Goal: Task Accomplishment & Management: Complete application form

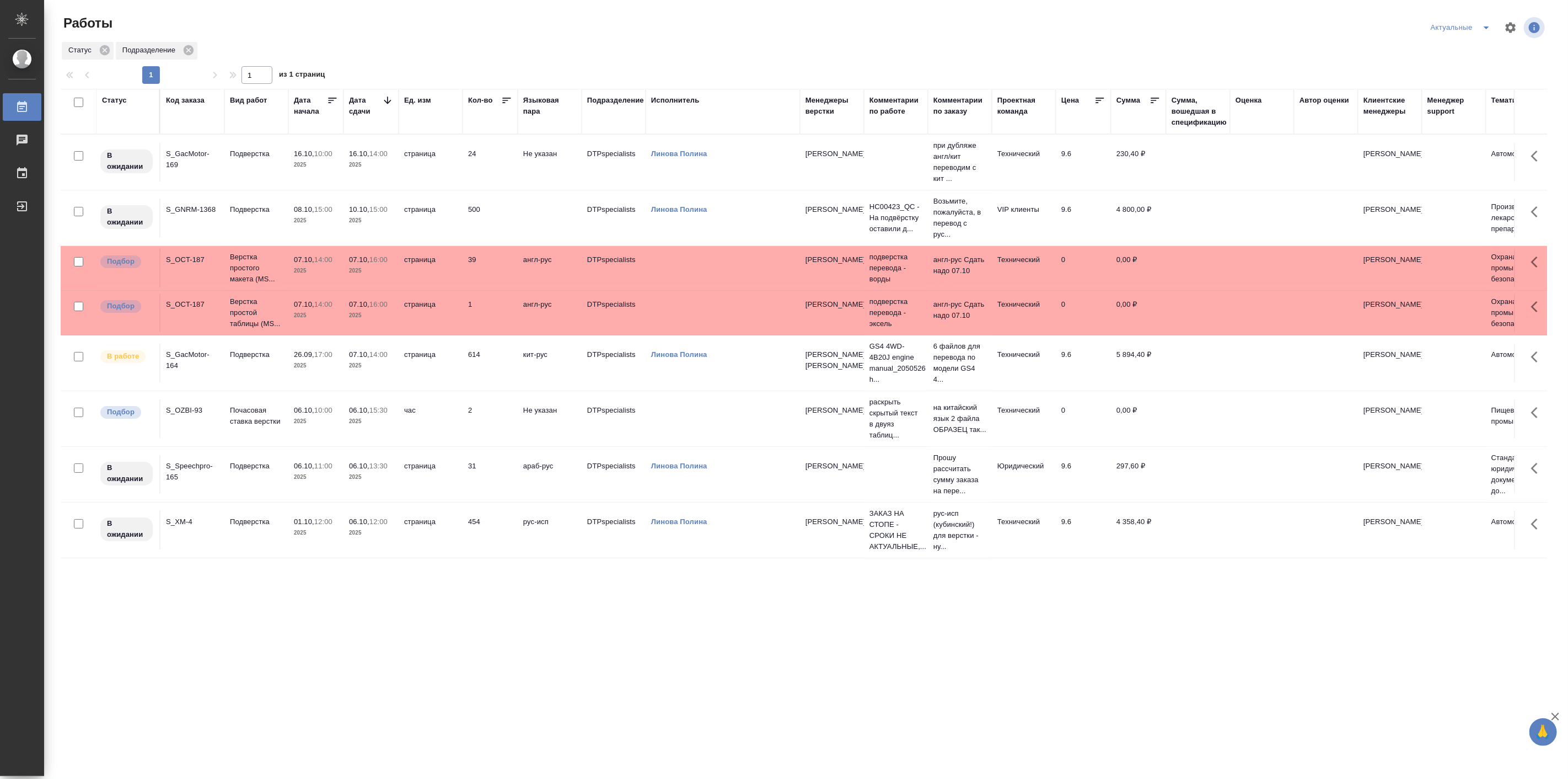
click at [1487, 28] on icon "split button" at bounding box center [1487, 28] width 6 height 3
click at [1452, 81] on li "Мои" at bounding box center [1461, 85] width 72 height 18
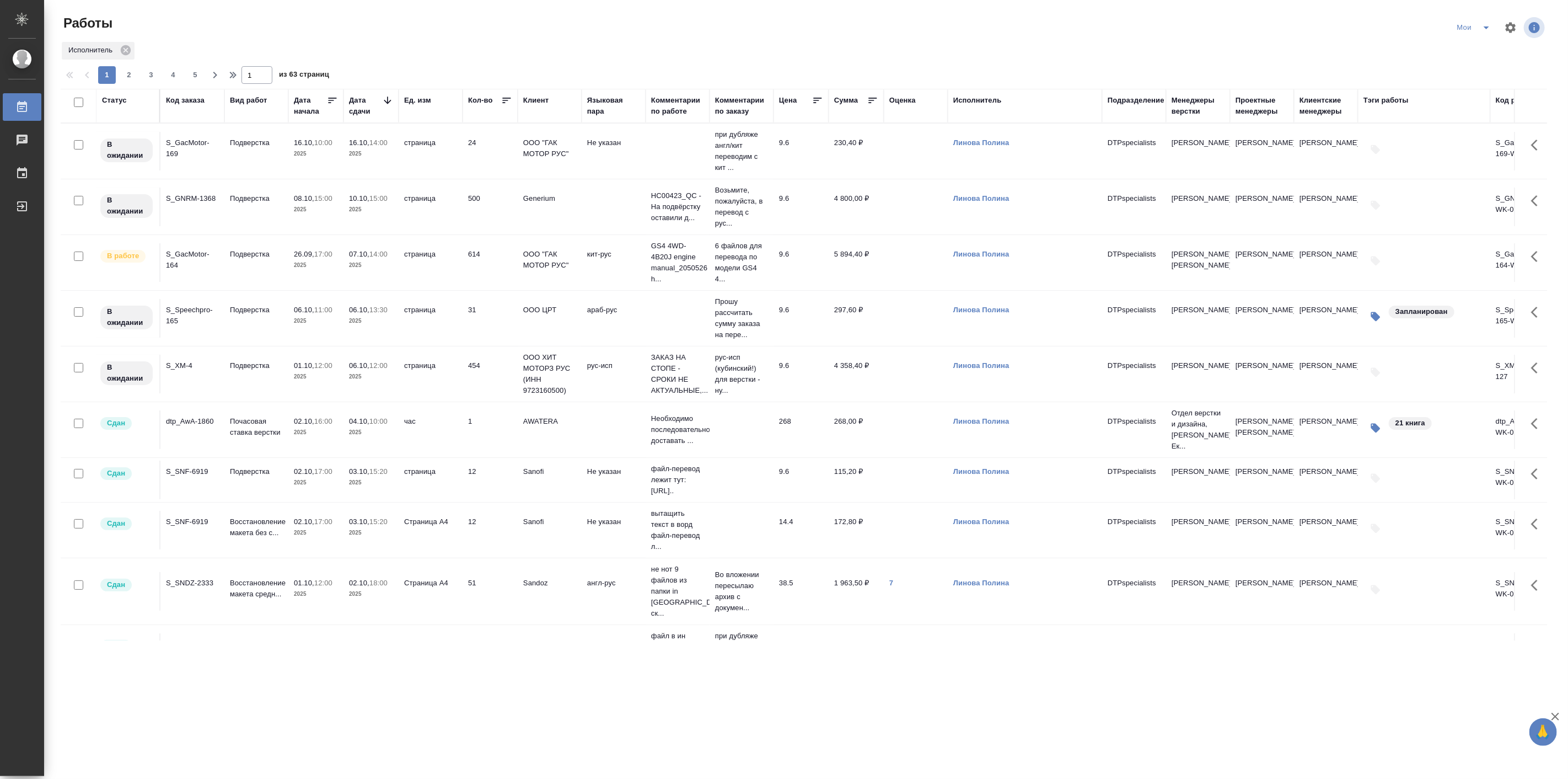
click at [363, 438] on p "2025" at bounding box center [371, 432] width 44 height 11
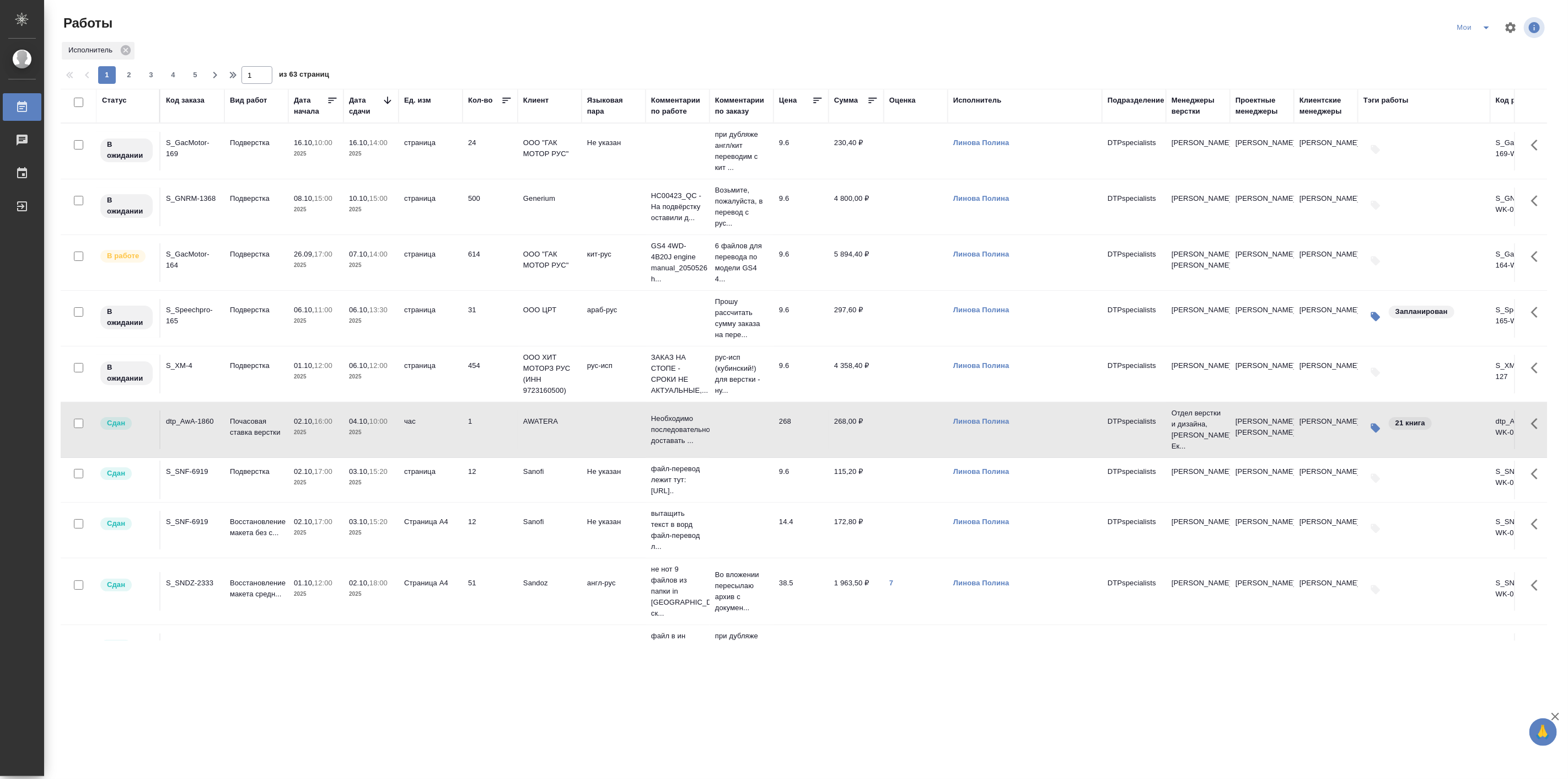
click at [363, 437] on p "2025" at bounding box center [371, 432] width 44 height 11
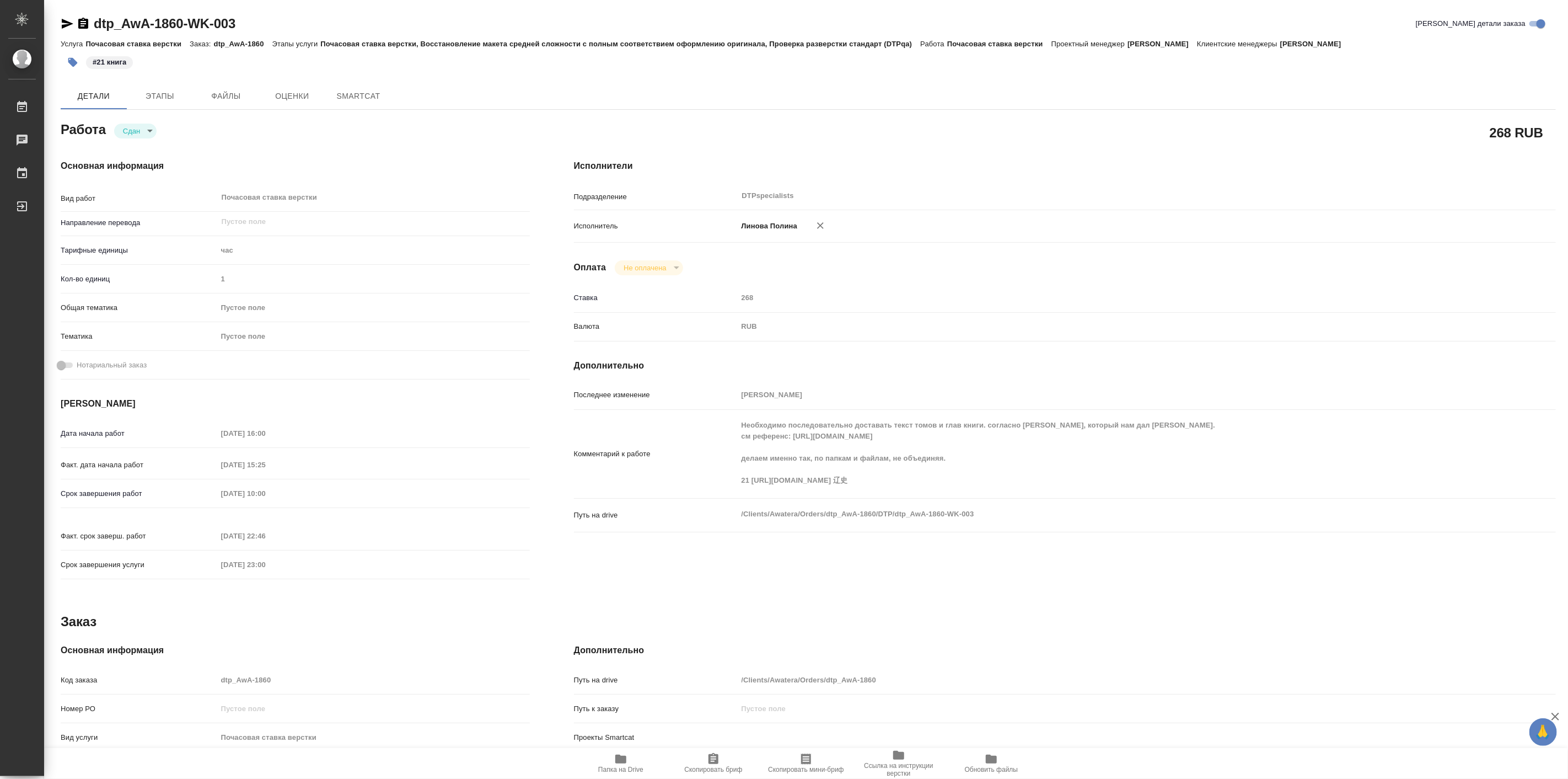
type textarea "x"
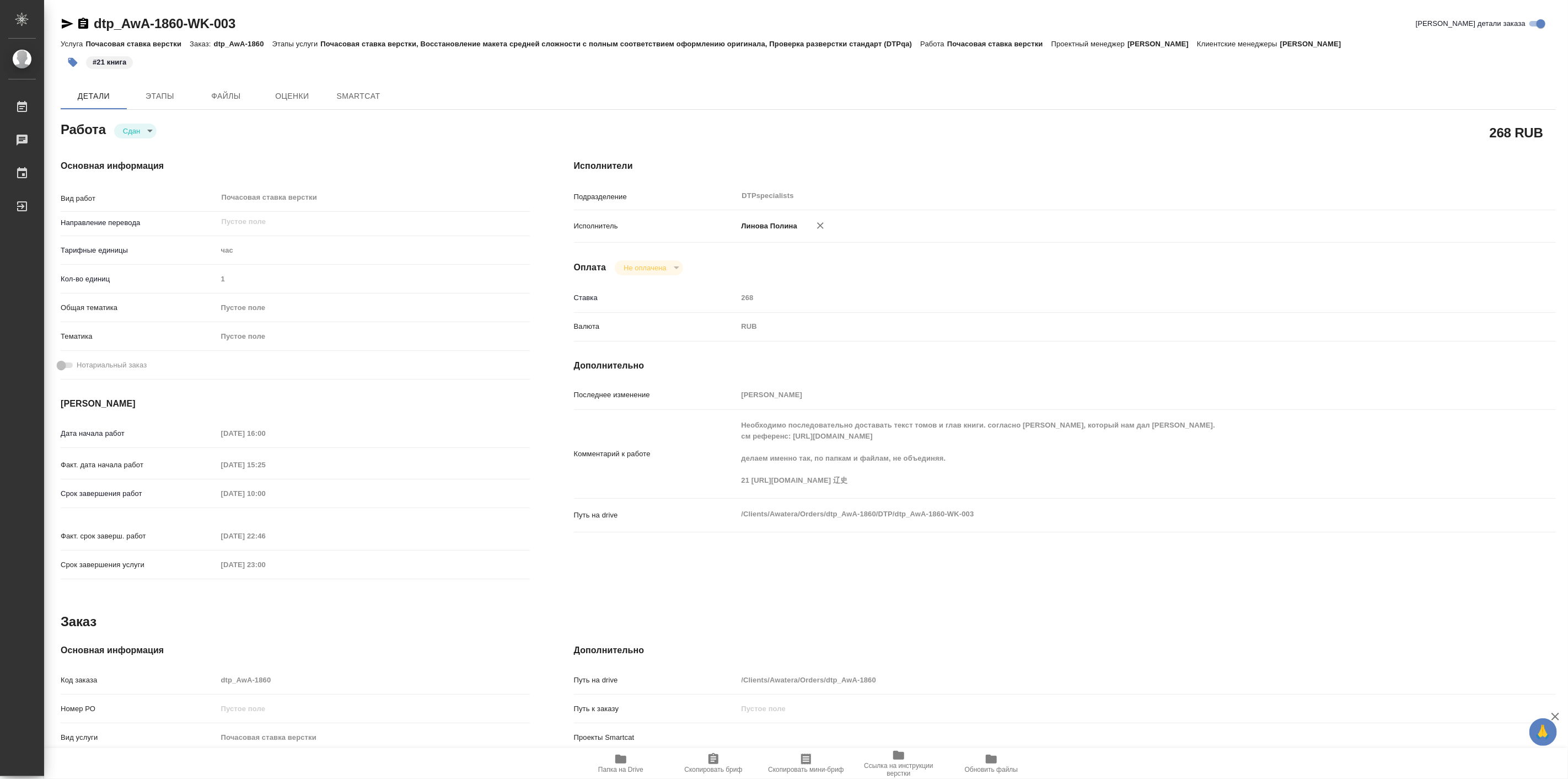
type textarea "x"
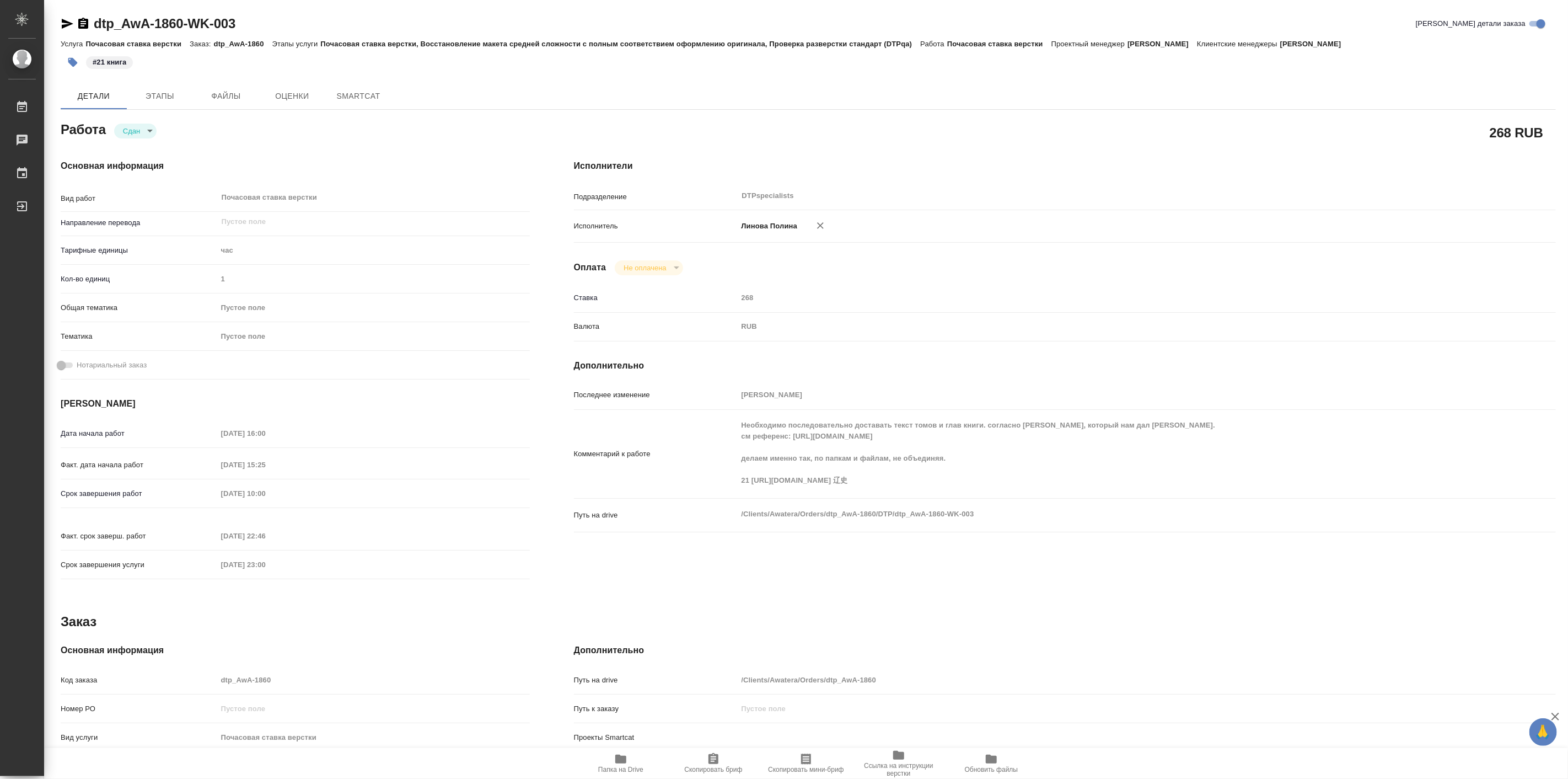
type textarea "x"
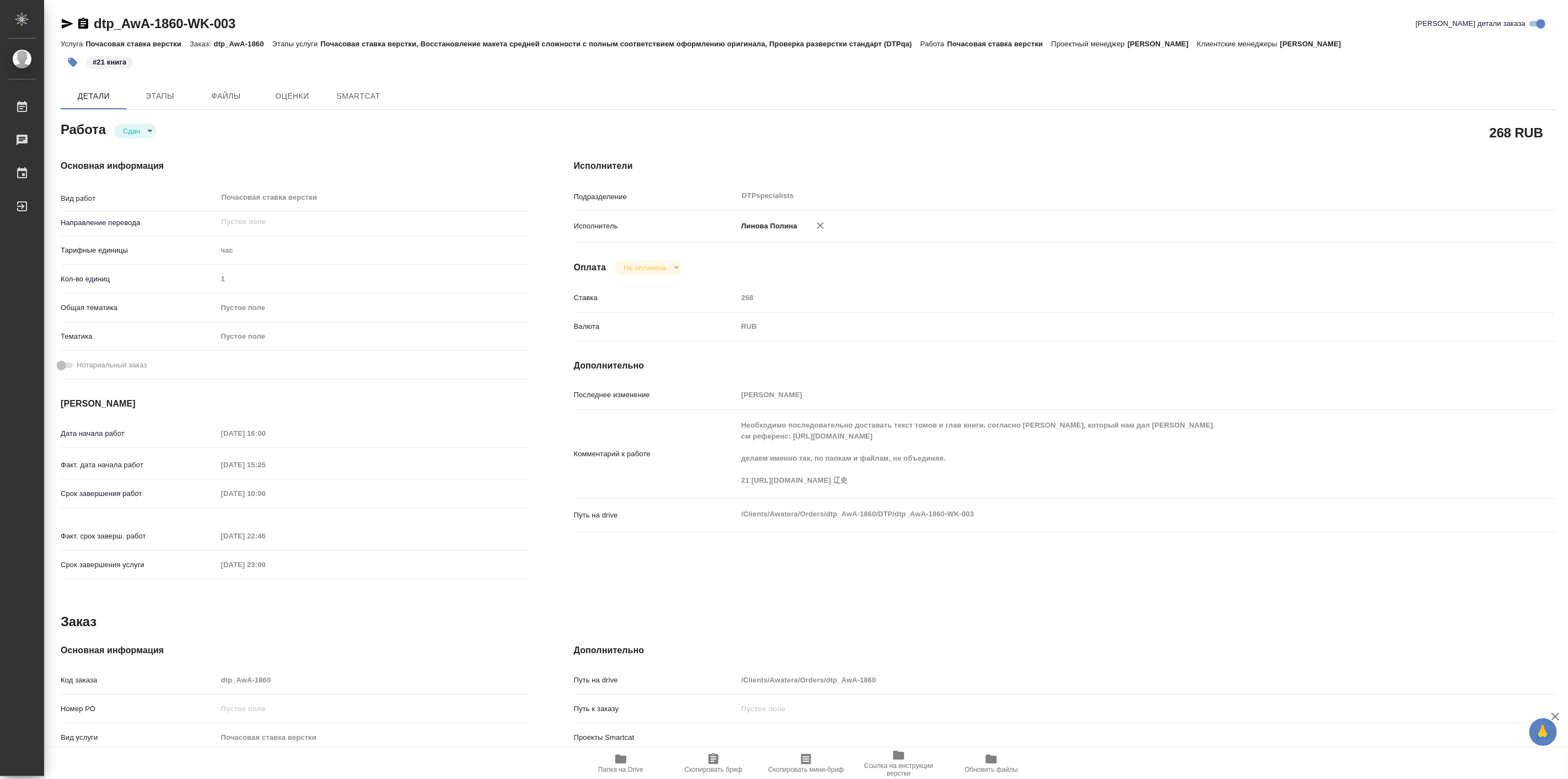
type textarea "x"
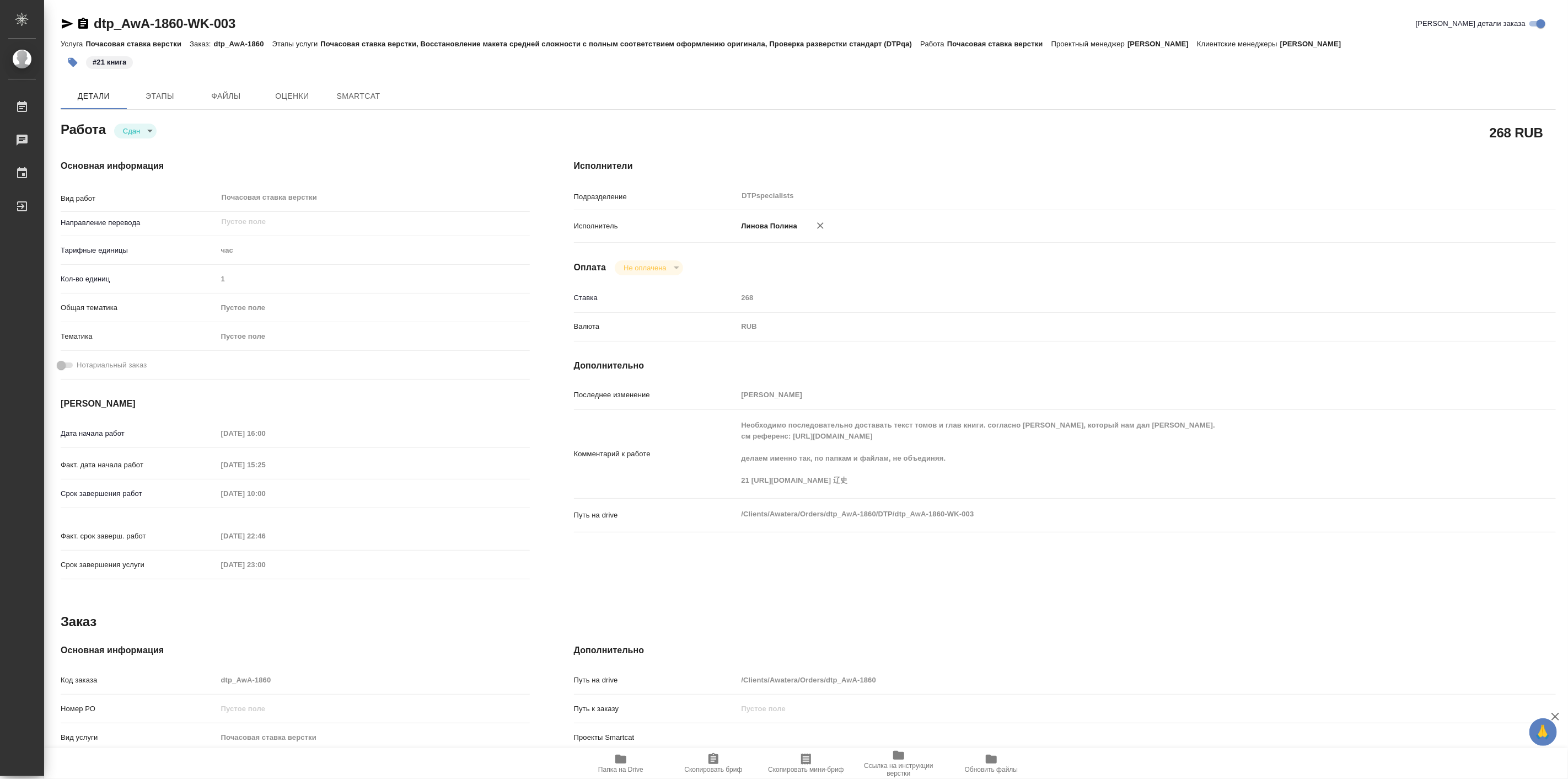
type textarea "x"
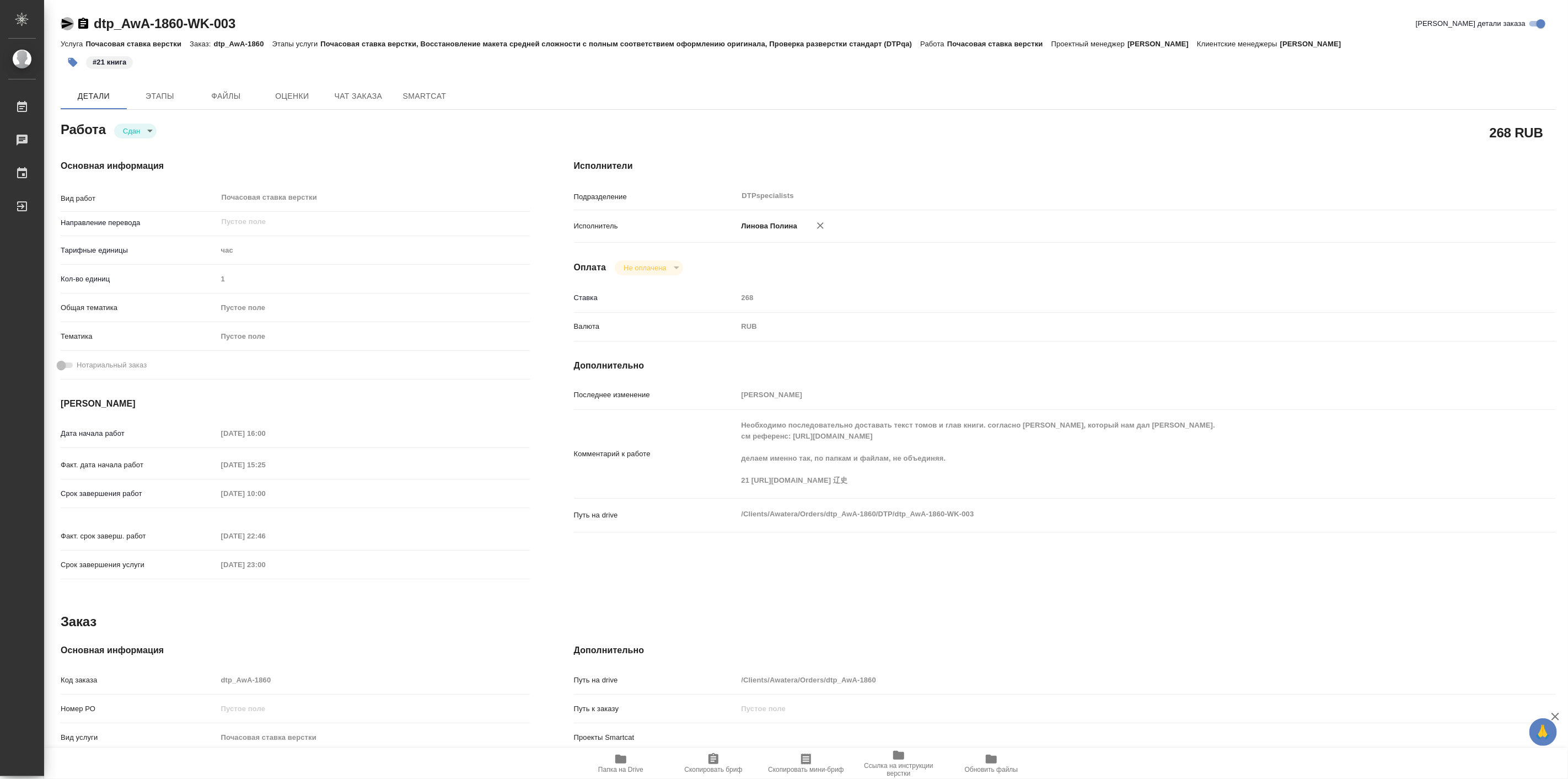
click at [60, 17] on icon "button" at bounding box center [67, 23] width 14 height 14
type textarea "x"
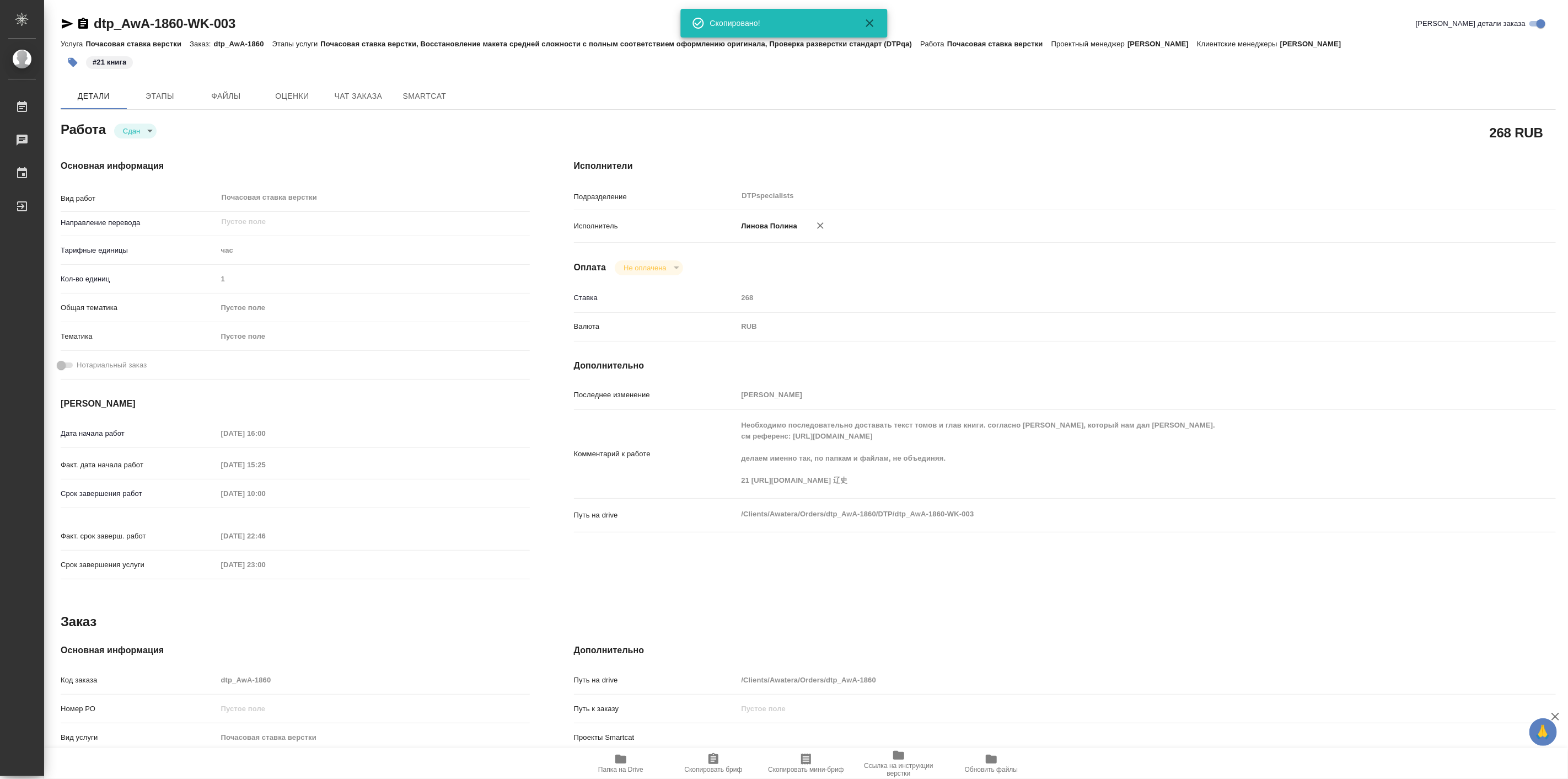
type textarea "x"
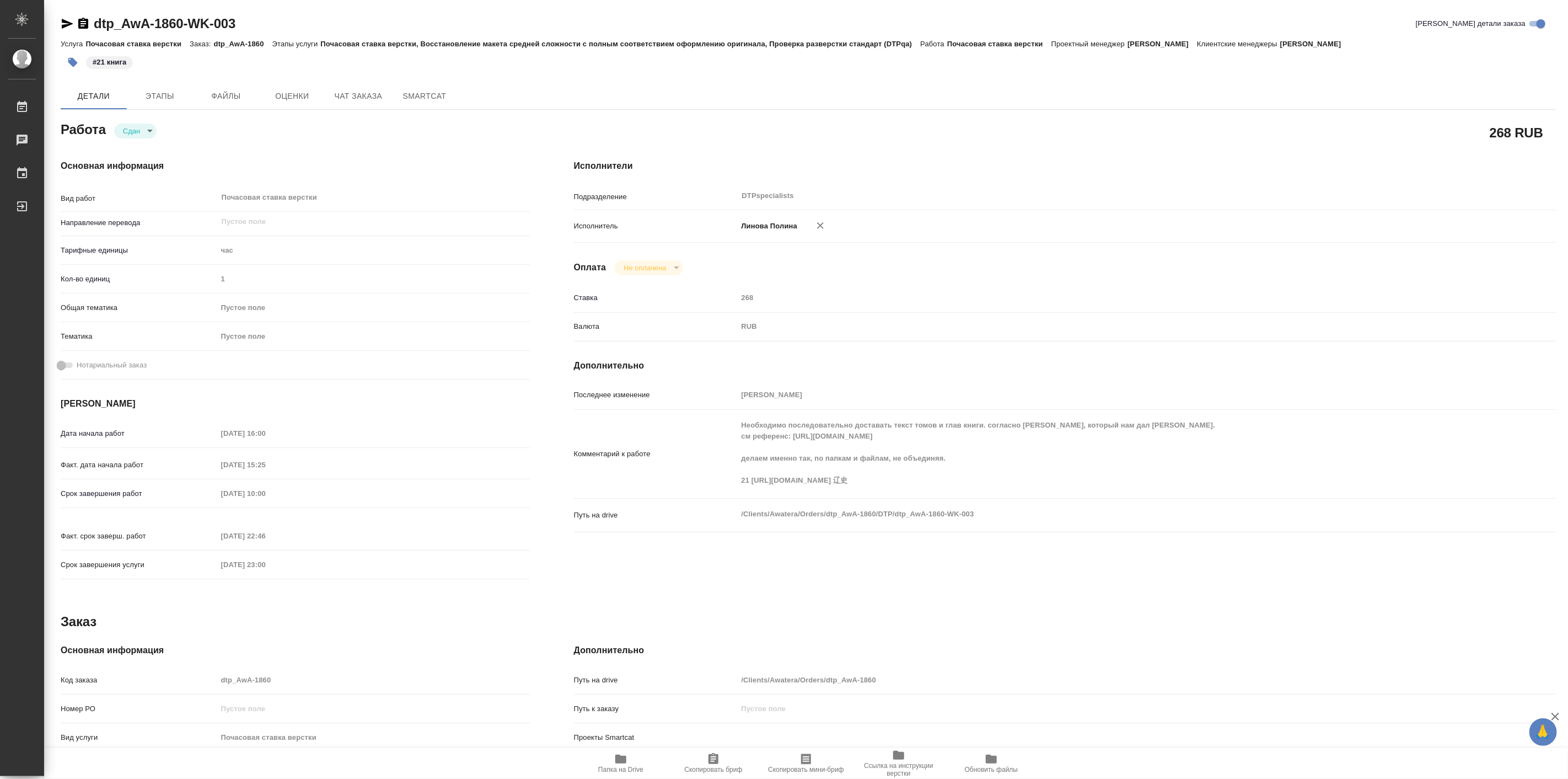
type textarea "x"
click at [470, 136] on div "Работа Сдан closed" at bounding box center [295, 129] width 469 height 20
